Goal: Transaction & Acquisition: Purchase product/service

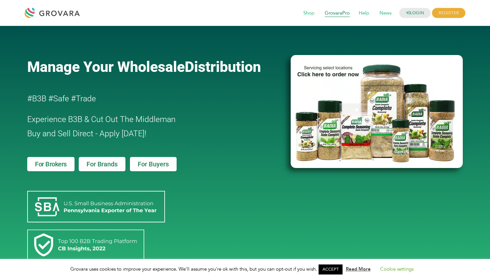
click at [332, 15] on span "GrovaraPro" at bounding box center [337, 13] width 34 height 12
click at [262, 151] on div "Manage Your Wholesale Distribution #B3B #Safe #Trade Experience B3B & Cut Out T…" at bounding box center [155, 154] width 263 height 251
click at [377, 14] on span "News" at bounding box center [385, 13] width 21 height 12
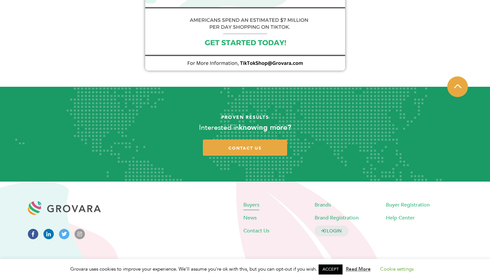
scroll to position [555, 0]
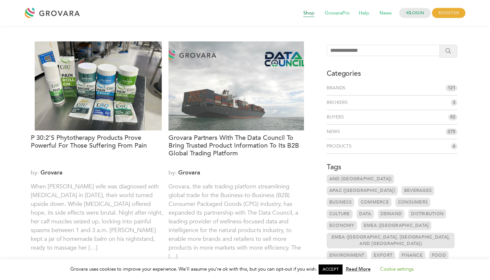
click at [310, 18] on span "Shop" at bounding box center [309, 13] width 20 height 12
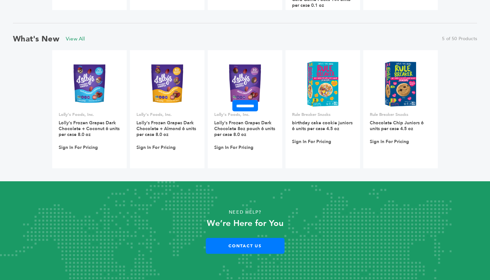
scroll to position [594, 0]
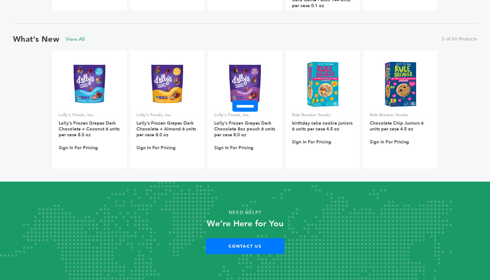
click at [231, 67] on img at bounding box center [245, 84] width 42 height 47
